Goal: Information Seeking & Learning: Learn about a topic

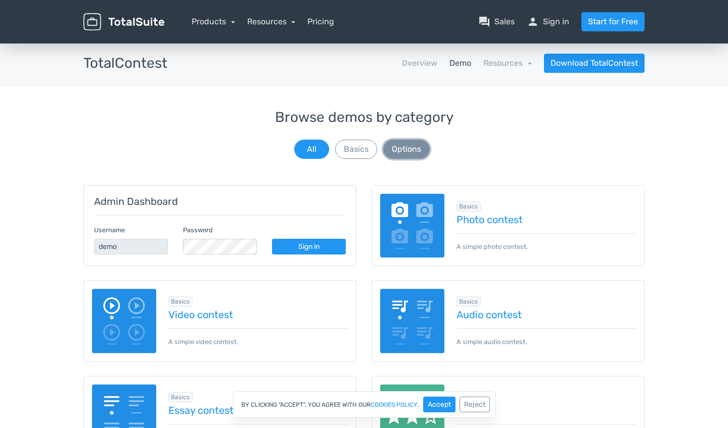
click at [404, 149] on button "Options" at bounding box center [406, 149] width 47 height 19
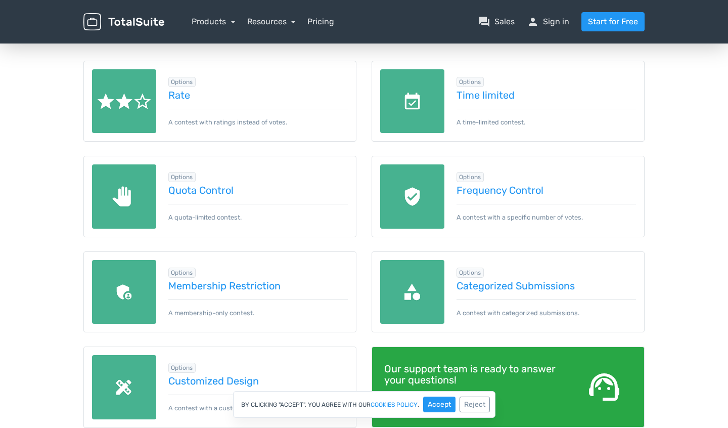
scroll to position [132, 0]
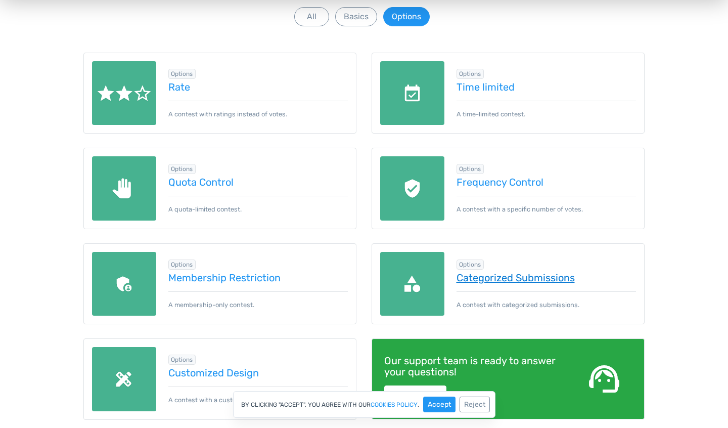
click at [493, 281] on link "Categorized Submissions" at bounding box center [547, 277] width 180 height 11
click at [363, 22] on button "Basics" at bounding box center [356, 16] width 42 height 19
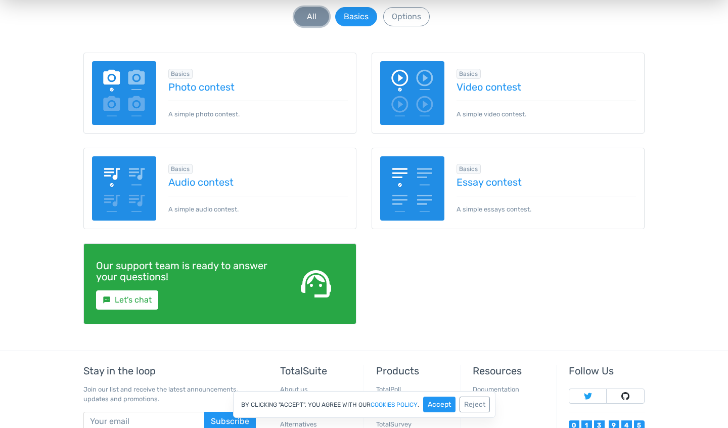
click at [304, 20] on button "All" at bounding box center [311, 16] width 35 height 19
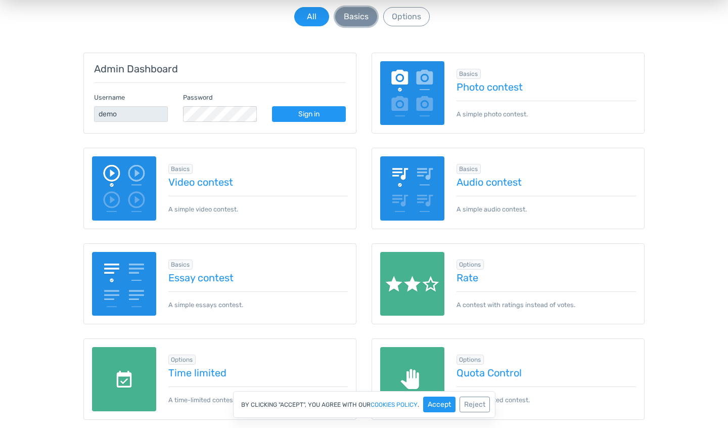
click at [352, 19] on button "Basics" at bounding box center [356, 16] width 42 height 19
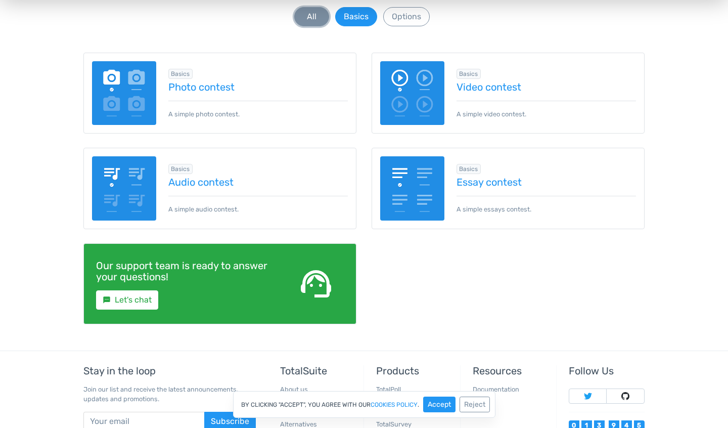
click at [298, 13] on button "All" at bounding box center [311, 16] width 35 height 19
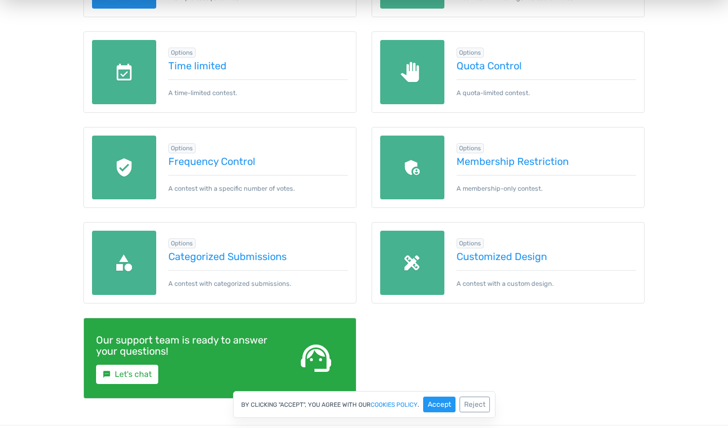
scroll to position [459, 0]
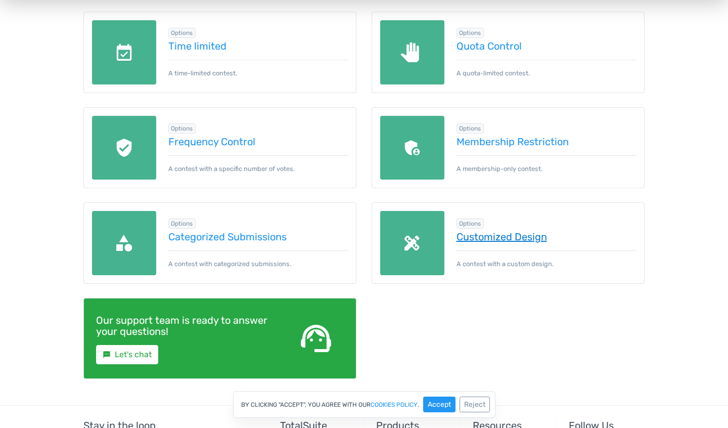
click at [530, 239] on link "Customized Design" at bounding box center [547, 236] width 180 height 11
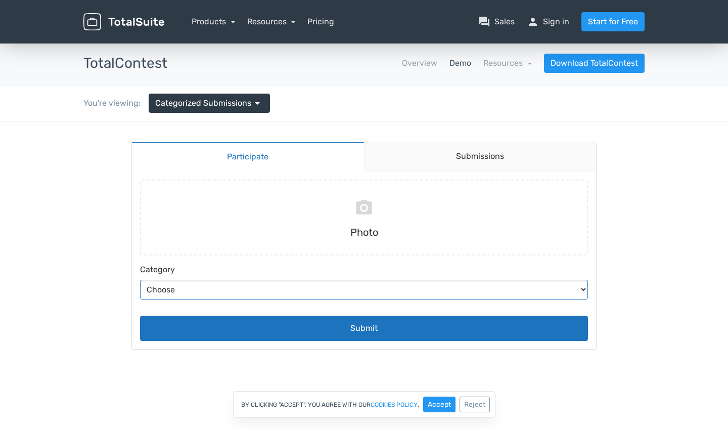
click at [304, 290] on select "Choose Abstract Humans Nature" at bounding box center [364, 290] width 448 height 20
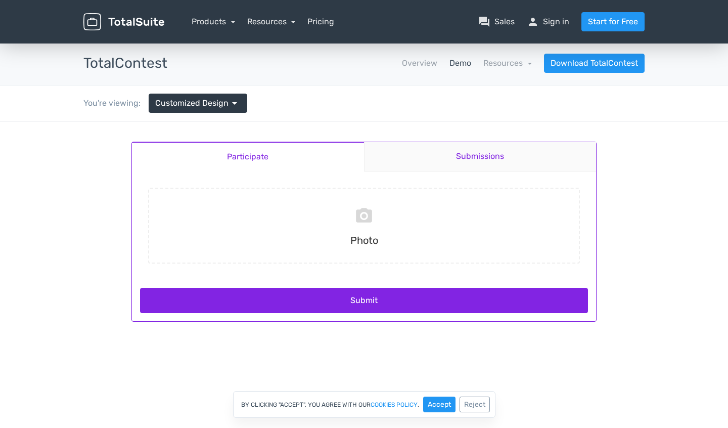
click at [486, 164] on link "Submissions" at bounding box center [480, 156] width 233 height 29
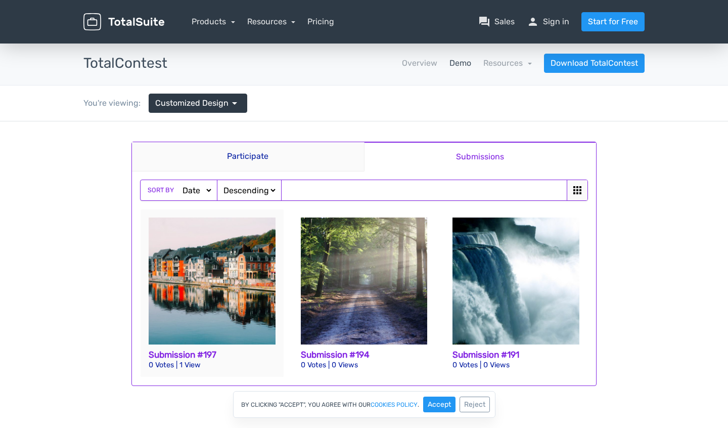
click at [254, 269] on img at bounding box center [212, 280] width 127 height 127
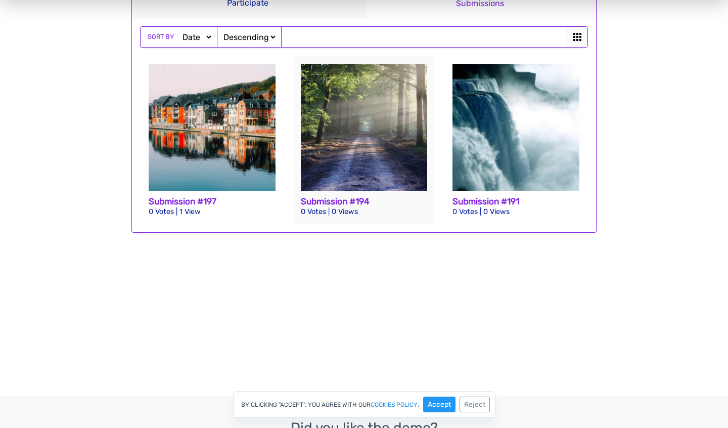
scroll to position [152, 0]
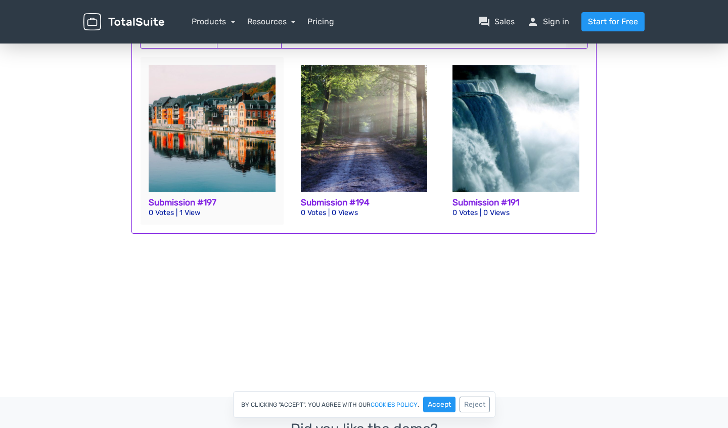
click at [179, 151] on img at bounding box center [212, 128] width 127 height 127
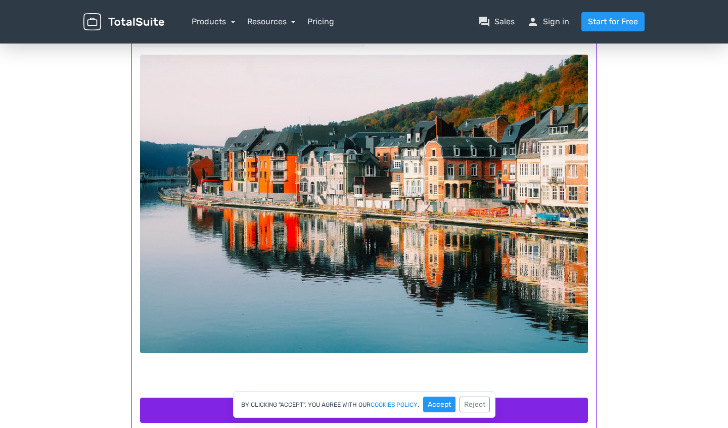
scroll to position [126, 0]
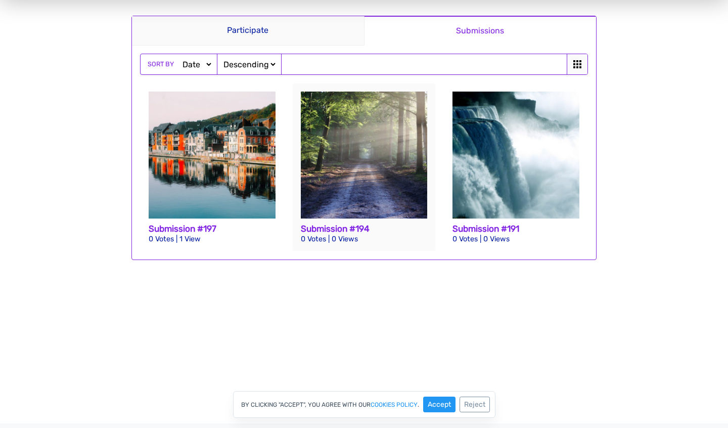
click at [367, 155] on img at bounding box center [364, 155] width 127 height 127
